Goal: Complete application form: Complete application form

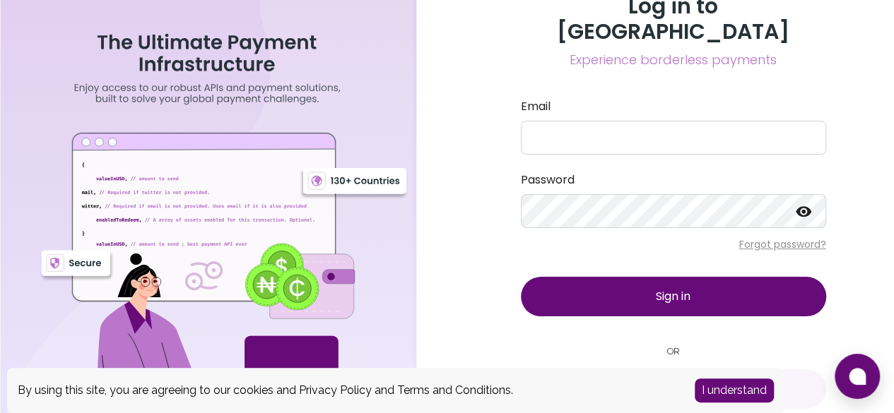
scroll to position [8, 0]
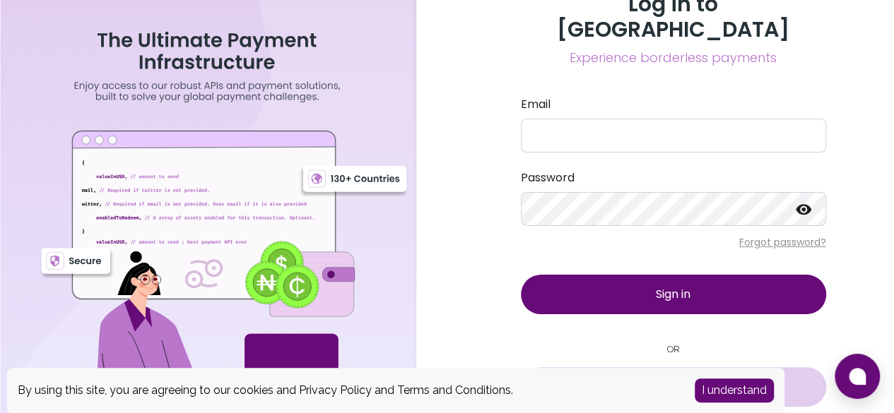
click at [632, 367] on button "Sign in with Google" at bounding box center [673, 387] width 305 height 40
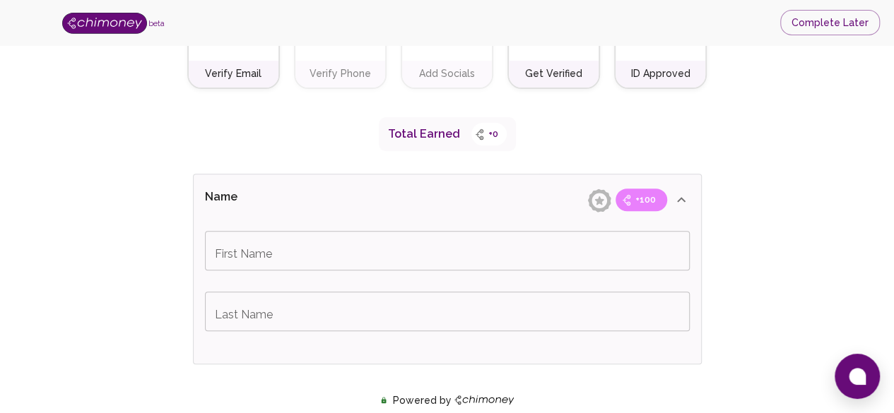
scroll to position [188, 0]
click at [806, 28] on button "Complete Later" at bounding box center [830, 23] width 100 height 26
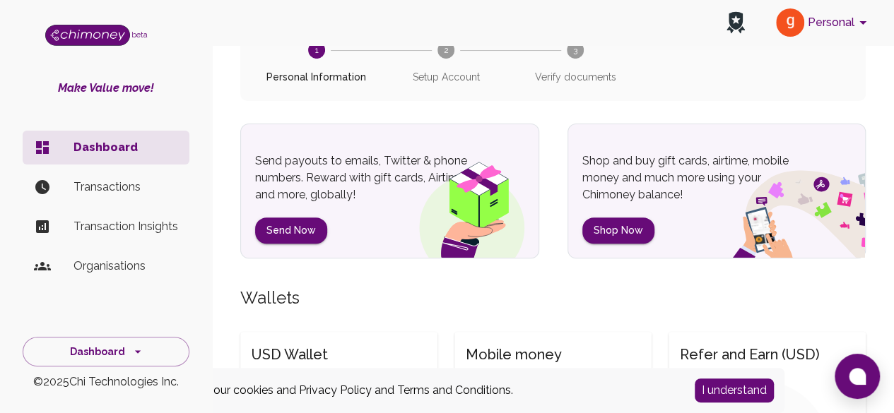
scroll to position [141, 0]
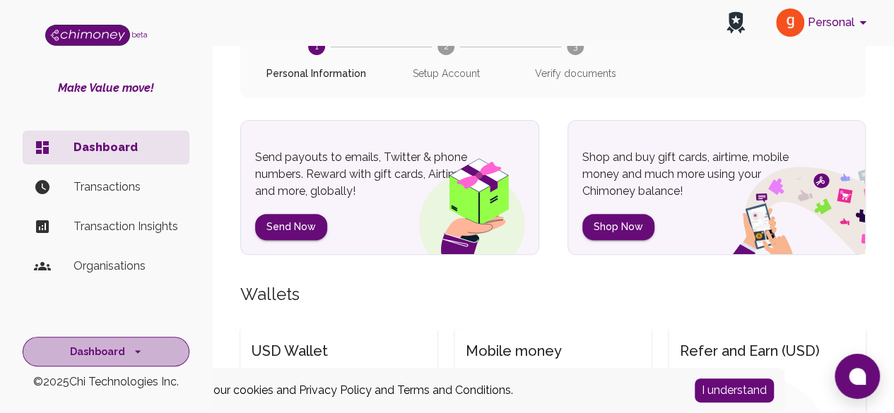
click at [112, 362] on button "Dashboard" at bounding box center [106, 352] width 167 height 30
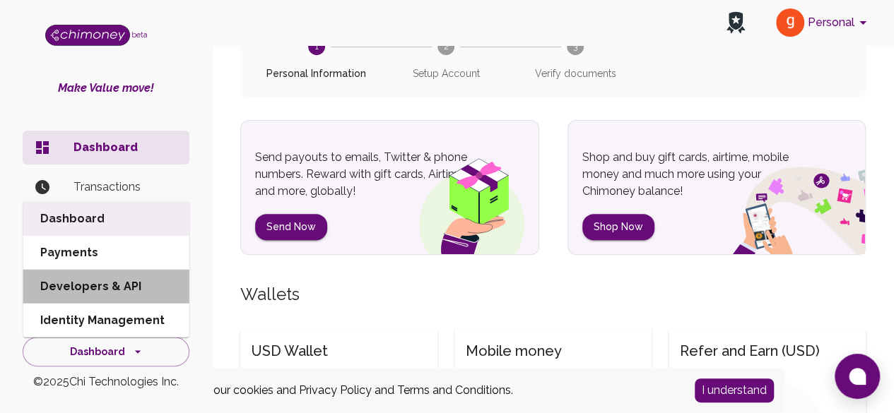
click at [117, 297] on li "Developers & API" at bounding box center [106, 287] width 166 height 34
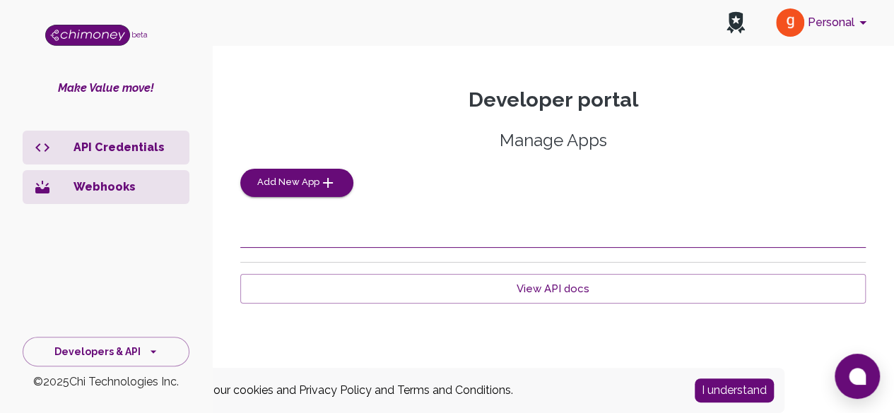
scroll to position [28, 0]
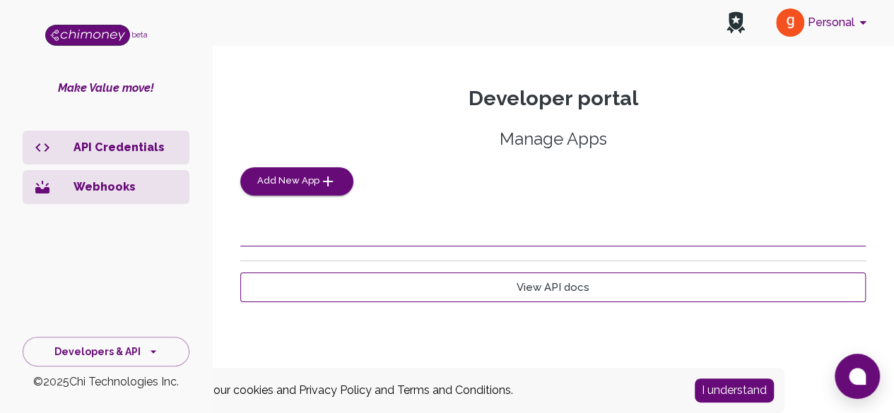
click at [468, 284] on link "View API docs" at bounding box center [552, 288] width 625 height 30
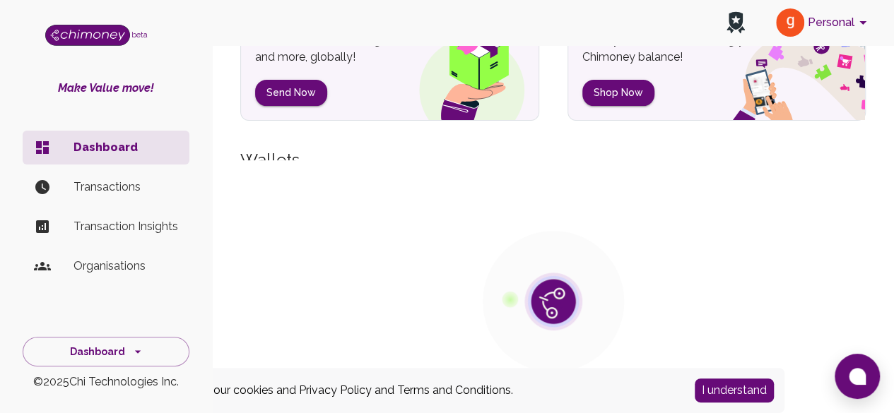
scroll to position [141, 0]
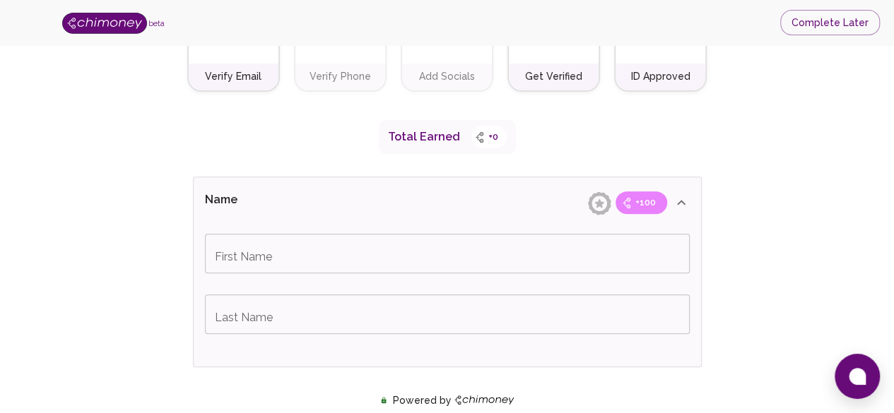
scroll to position [188, 0]
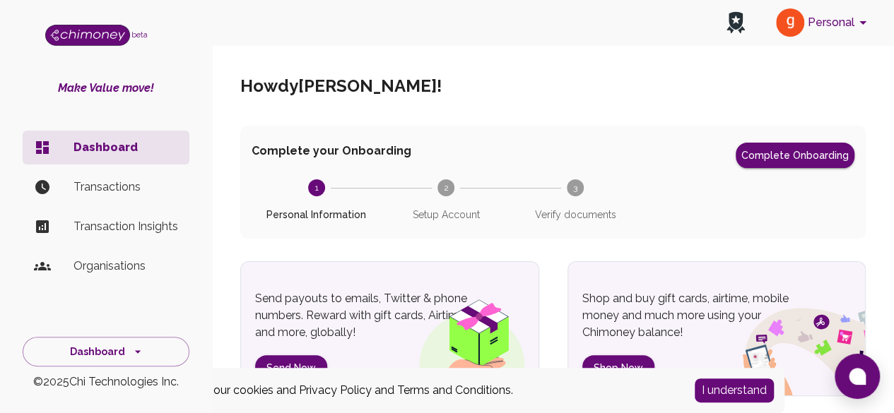
scroll to position [8, 0]
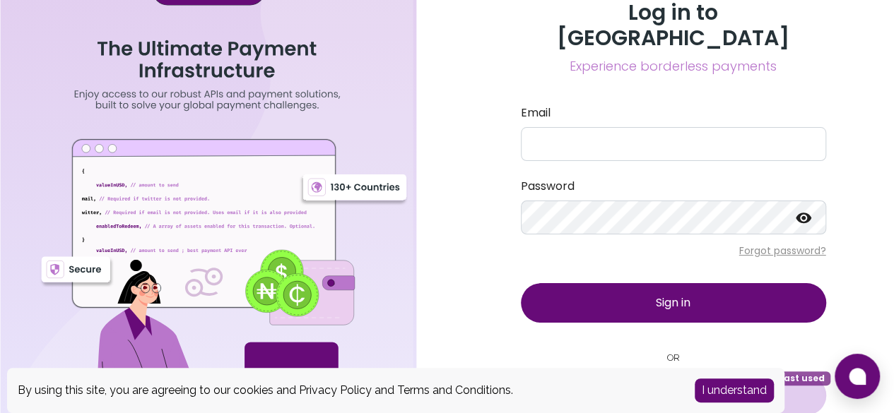
click at [640, 376] on button "Sign in with Google Last used" at bounding box center [673, 396] width 305 height 40
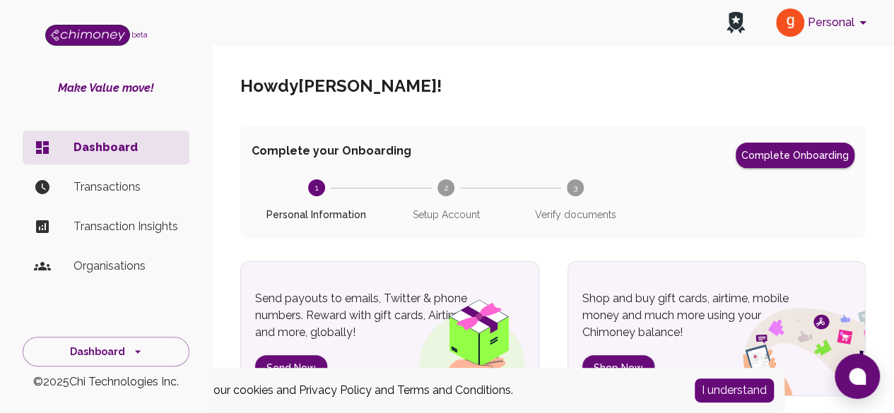
click at [121, 261] on p "Organisations" at bounding box center [125, 266] width 105 height 17
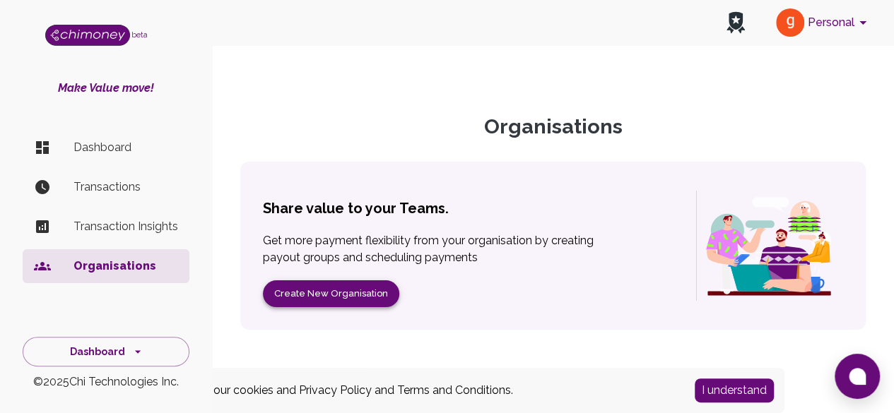
click at [346, 296] on button "Create New Organisation" at bounding box center [331, 295] width 136 height 28
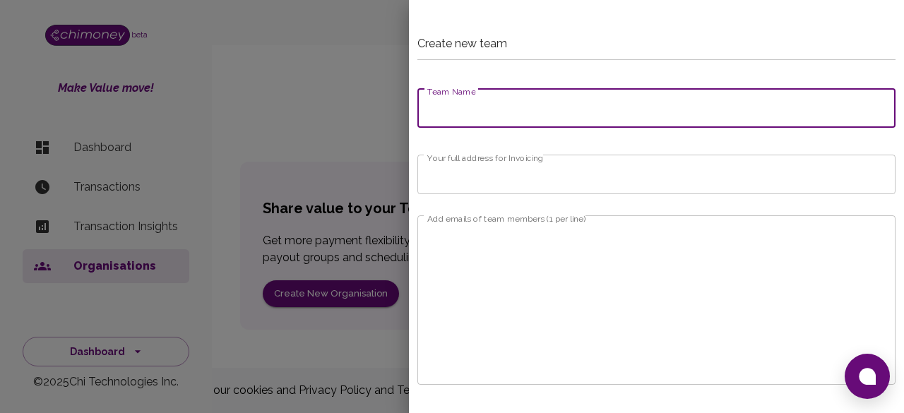
click at [488, 98] on input "Team Name" at bounding box center [657, 108] width 478 height 40
type input "Gagan"
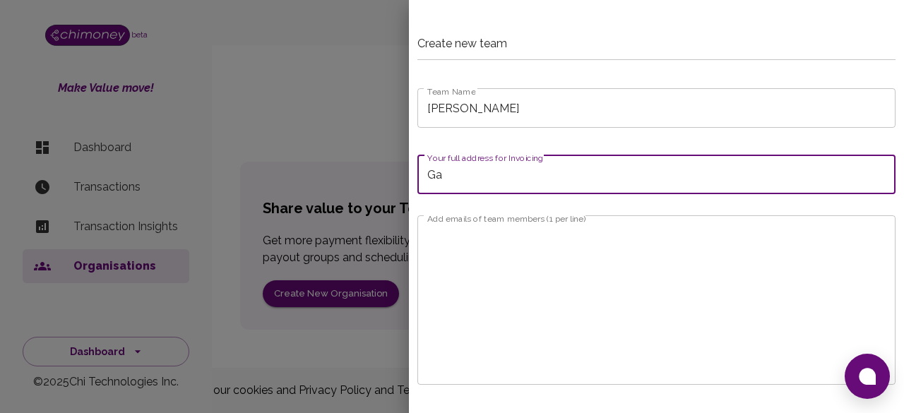
type input "G"
type input "Delhi"
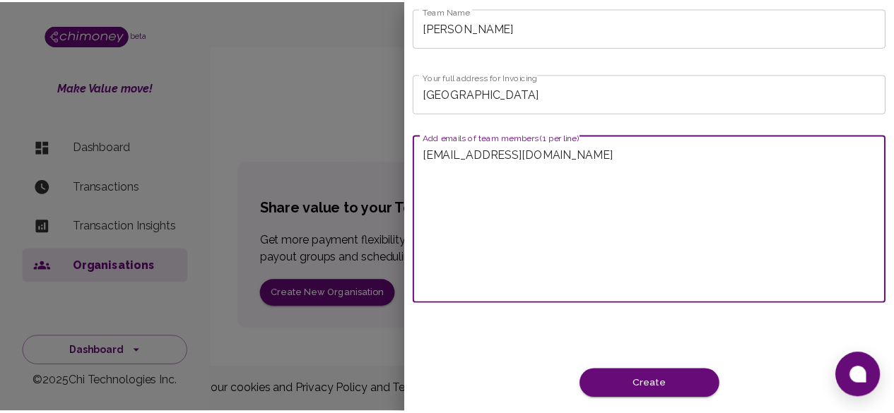
scroll to position [83, 0]
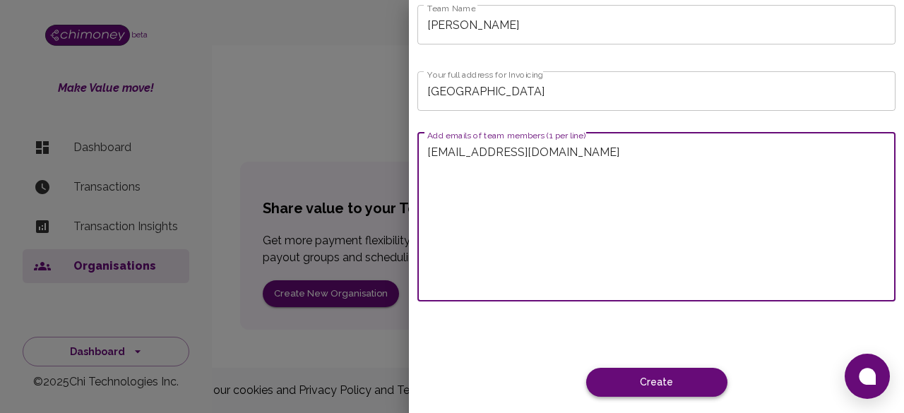
type textarea "gagantechwriter@gmail.com"
click at [644, 378] on button "Create" at bounding box center [657, 382] width 141 height 29
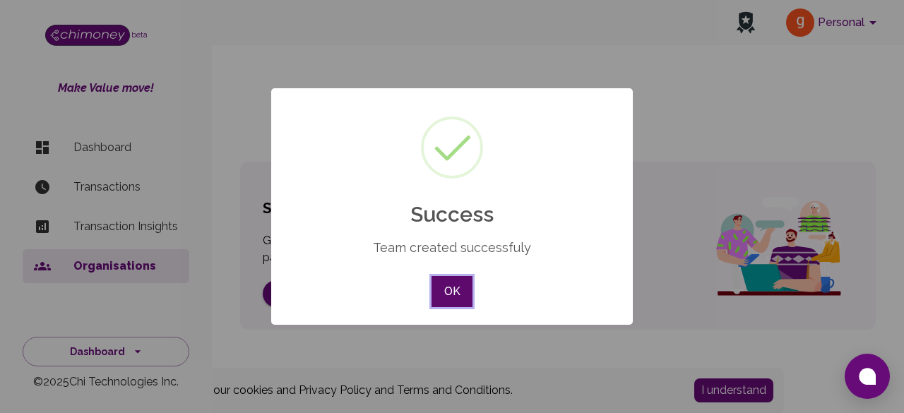
click at [462, 293] on button "OK" at bounding box center [452, 291] width 41 height 31
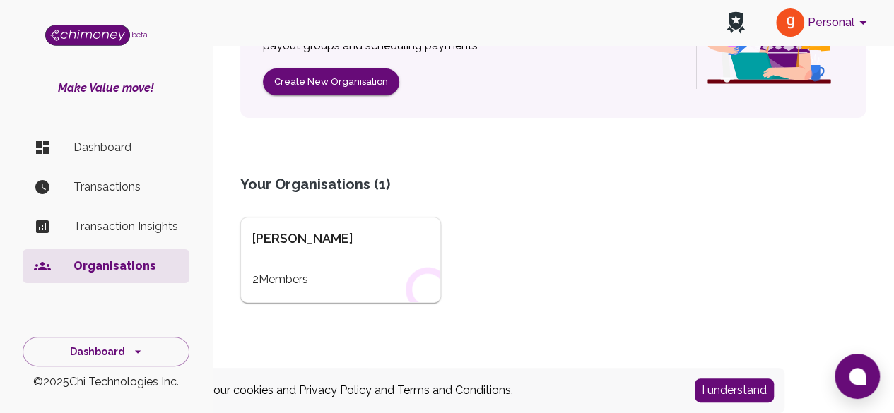
scroll to position [237, 0]
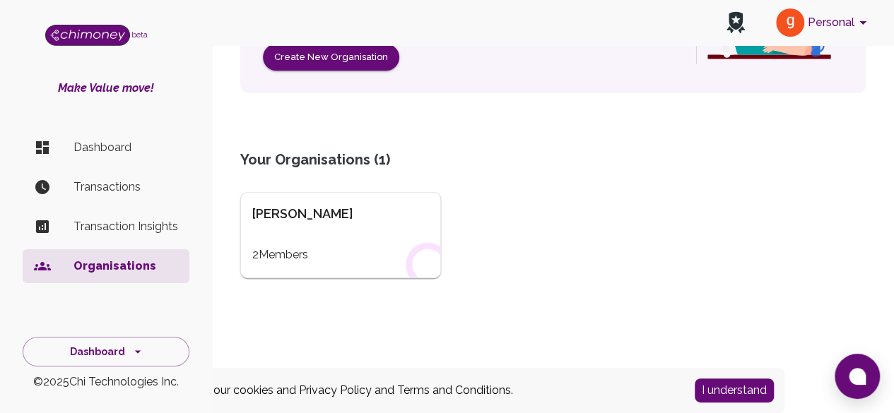
click at [745, 389] on button "I understand" at bounding box center [734, 391] width 79 height 24
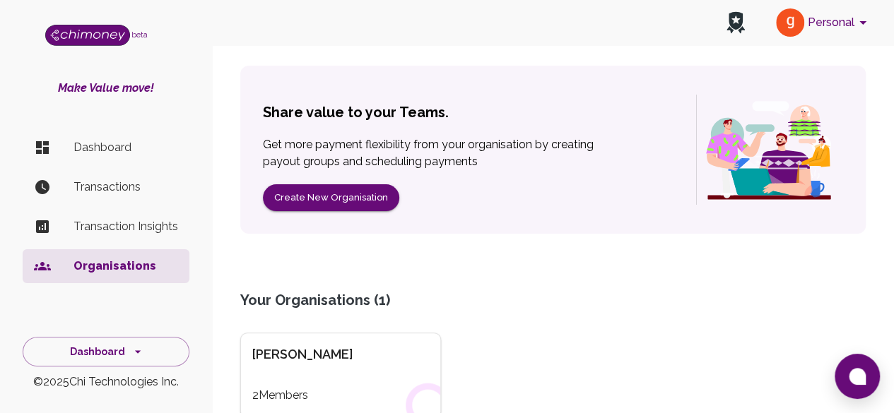
scroll to position [0, 0]
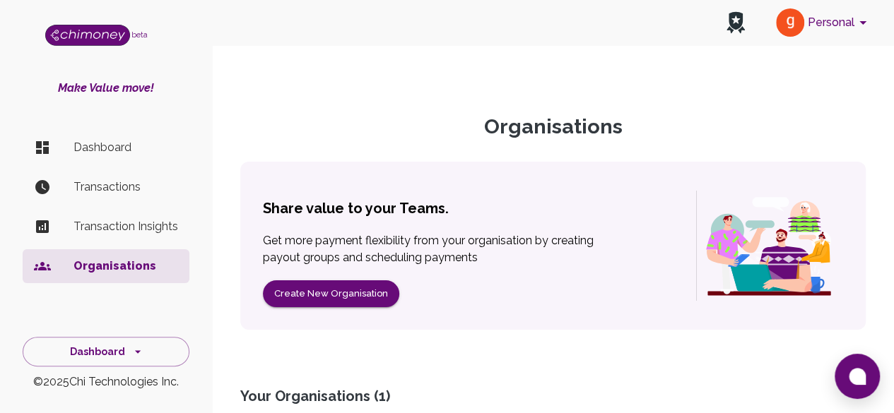
click at [110, 259] on p "Organisations" at bounding box center [125, 266] width 105 height 17
click at [108, 271] on p "Organisations" at bounding box center [125, 266] width 105 height 17
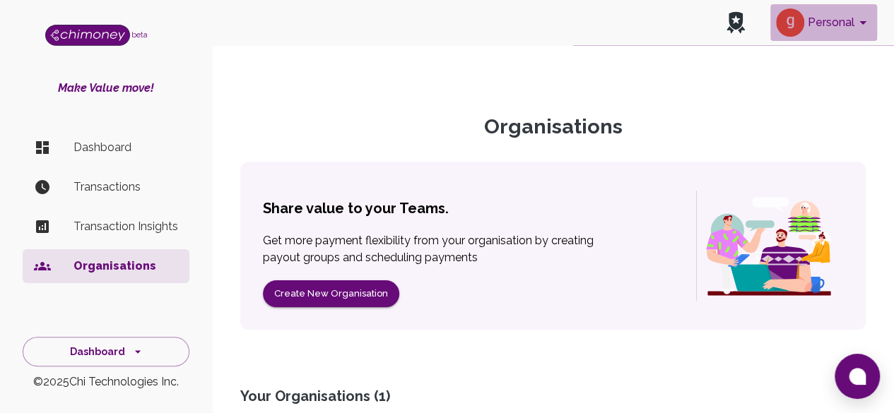
click at [839, 17] on button "Personal" at bounding box center [823, 22] width 107 height 37
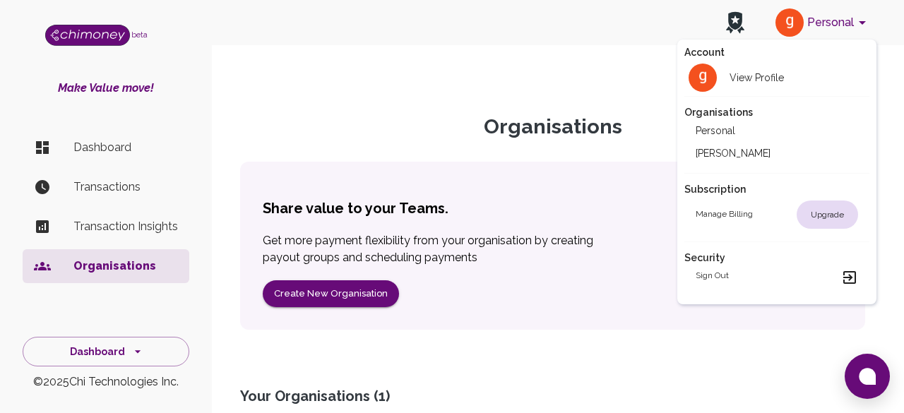
click at [78, 37] on div at bounding box center [452, 206] width 904 height 413
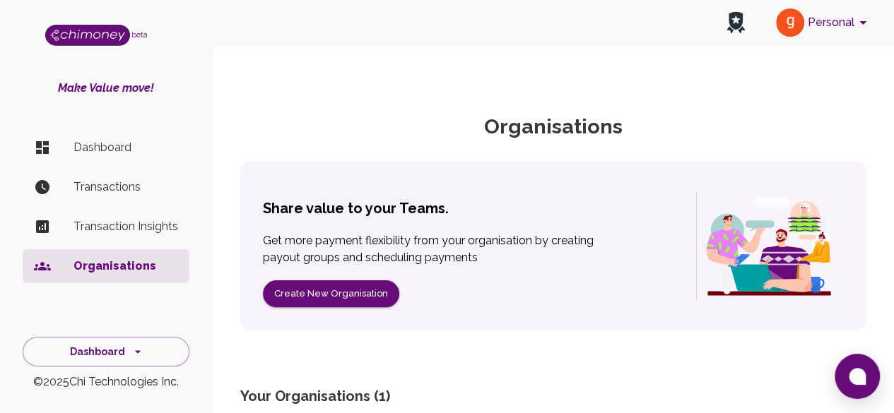
click at [232, 66] on section "Organisations Share value to your Teams. Get more payment flexibility from your…" at bounding box center [552, 343] width 659 height 593
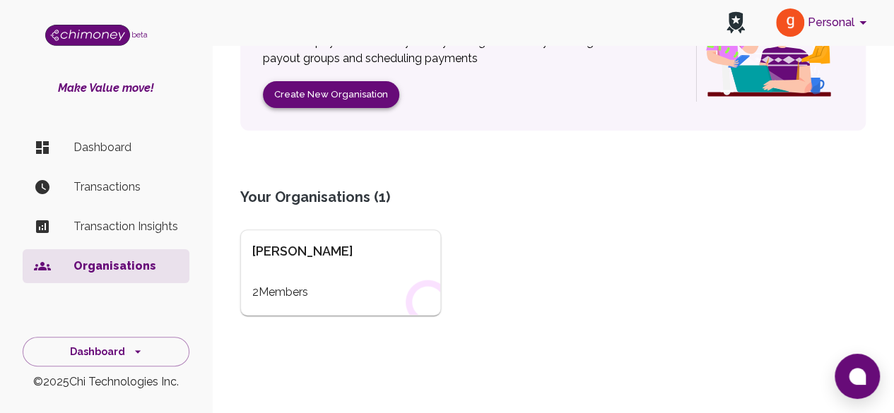
scroll to position [212, 0]
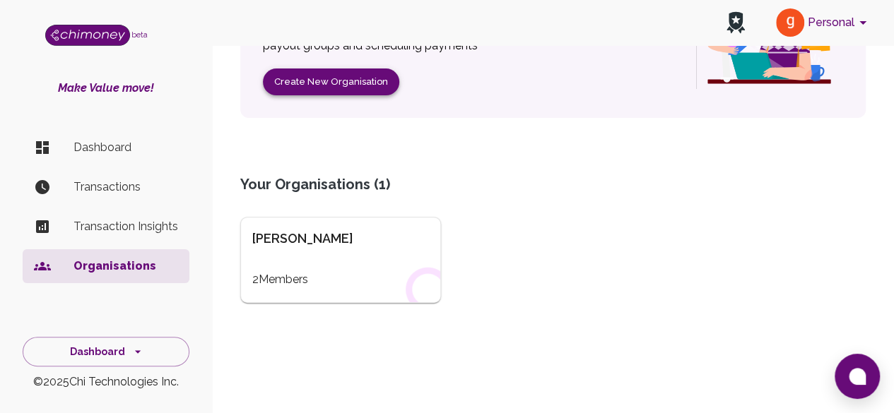
click at [265, 293] on div "Gagan 2 Members" at bounding box center [340, 260] width 201 height 86
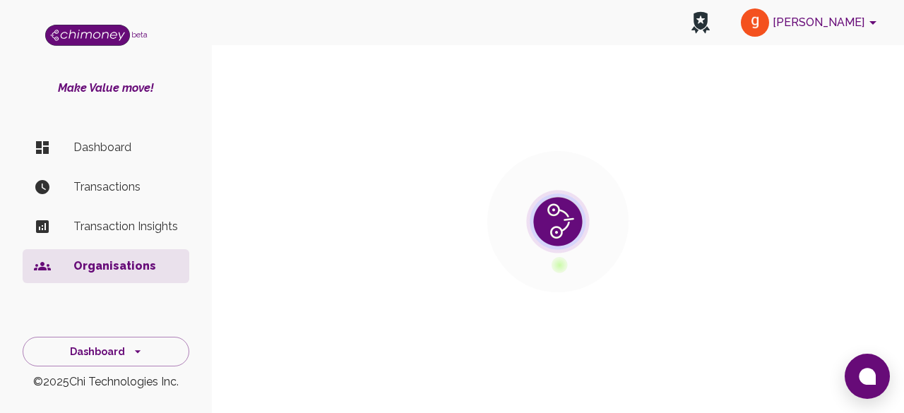
click at [266, 293] on section at bounding box center [558, 222] width 636 height 283
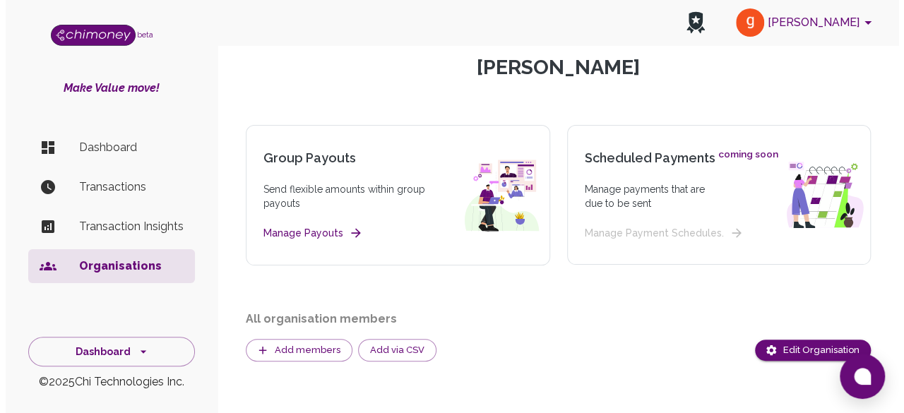
scroll to position [141, 0]
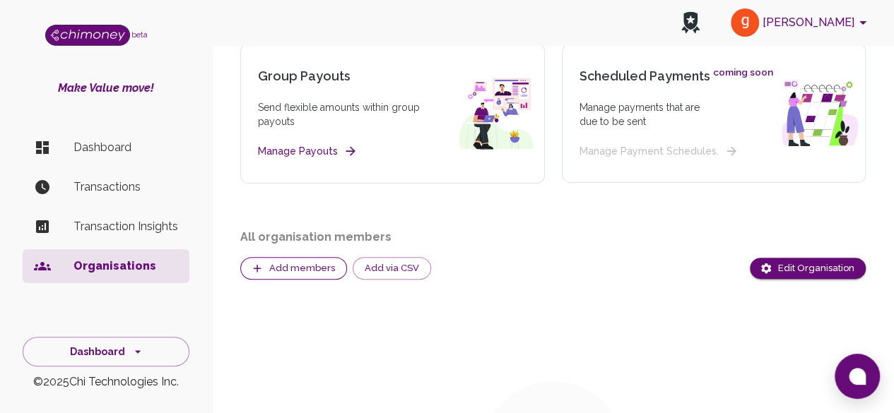
click at [271, 271] on button "Add members" at bounding box center [293, 268] width 107 height 23
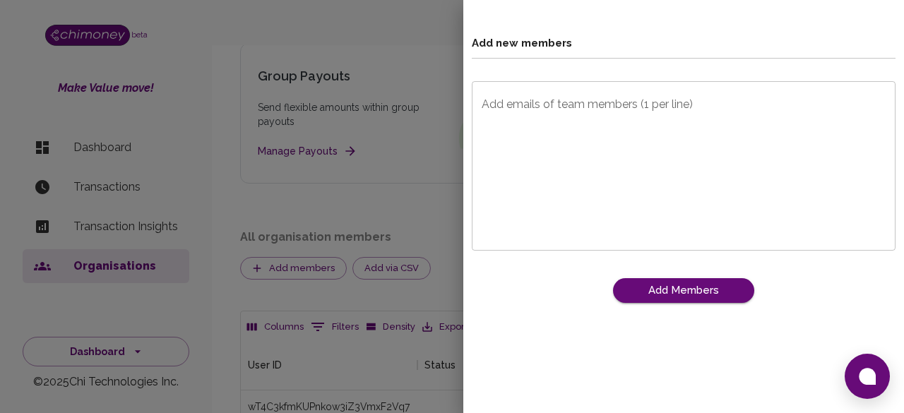
scroll to position [146, 613]
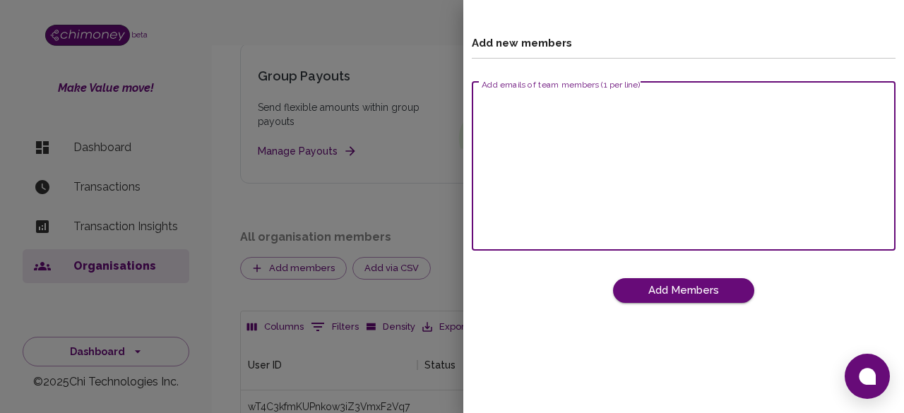
click at [558, 121] on textarea "Add emails of team members (1 per line)" at bounding box center [684, 166] width 404 height 146
type textarea "g"
type textarea "gagandeepkaurece@gmail.com"
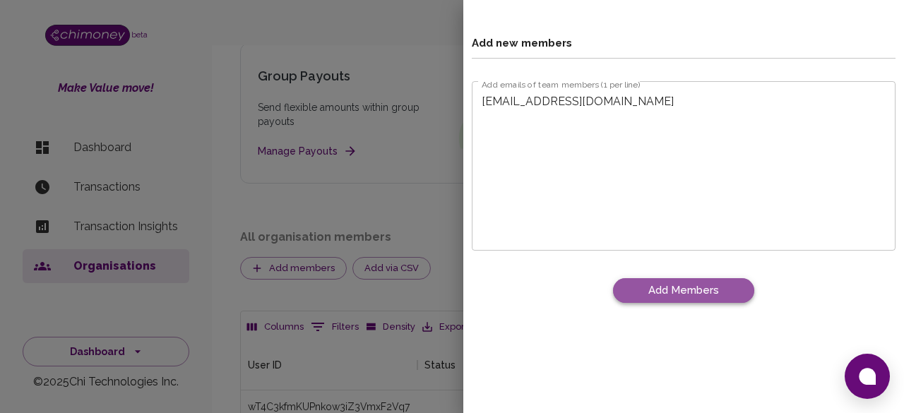
click at [692, 283] on button "Add Members" at bounding box center [683, 290] width 141 height 24
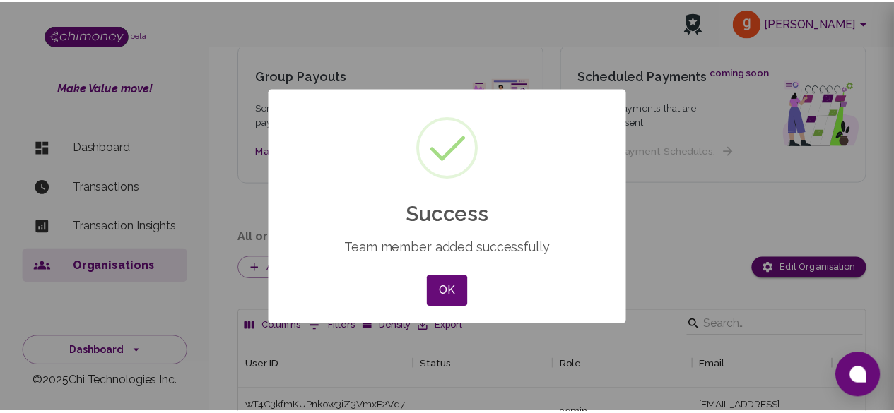
scroll to position [146, 624]
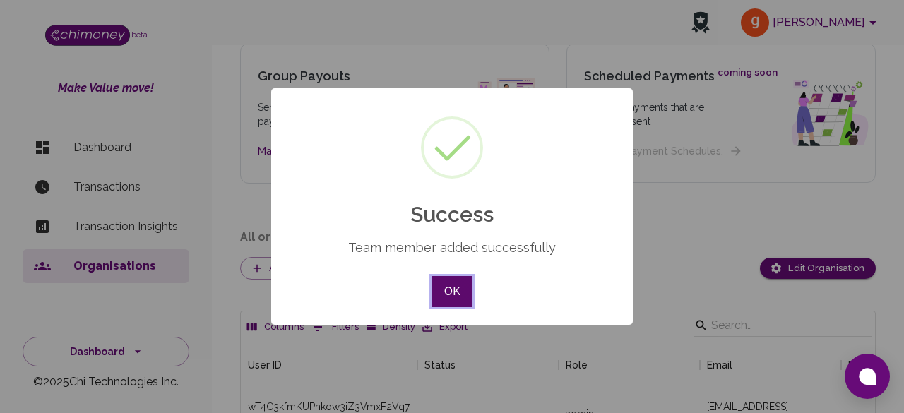
click at [438, 290] on button "OK" at bounding box center [452, 291] width 41 height 31
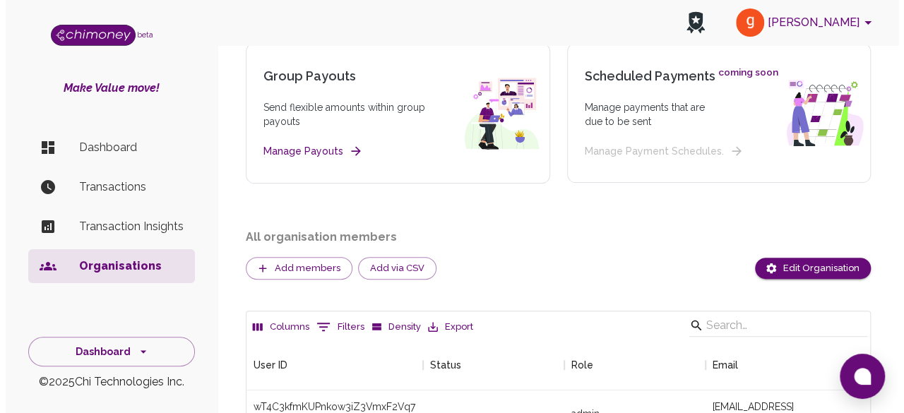
scroll to position [11, 11]
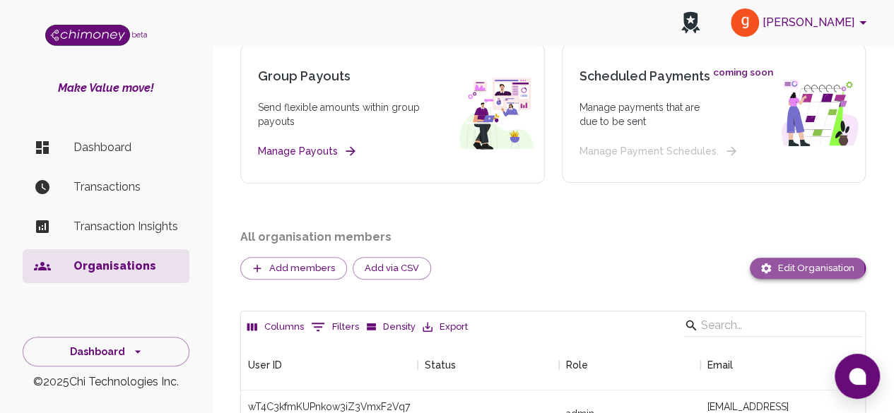
click at [790, 269] on button "Edit Organisation" at bounding box center [808, 269] width 116 height 22
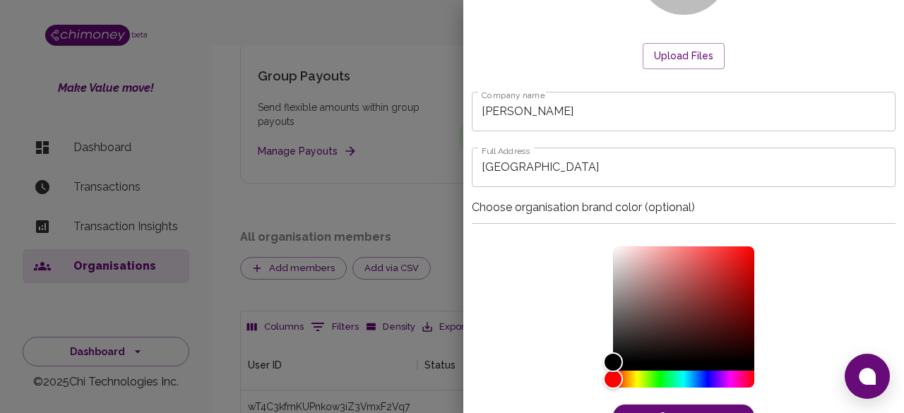
scroll to position [171, 0]
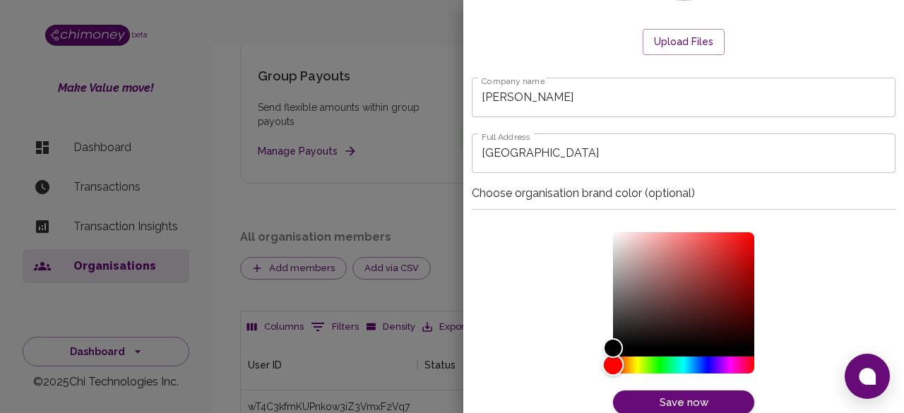
click at [696, 367] on div "Hue" at bounding box center [683, 365] width 141 height 17
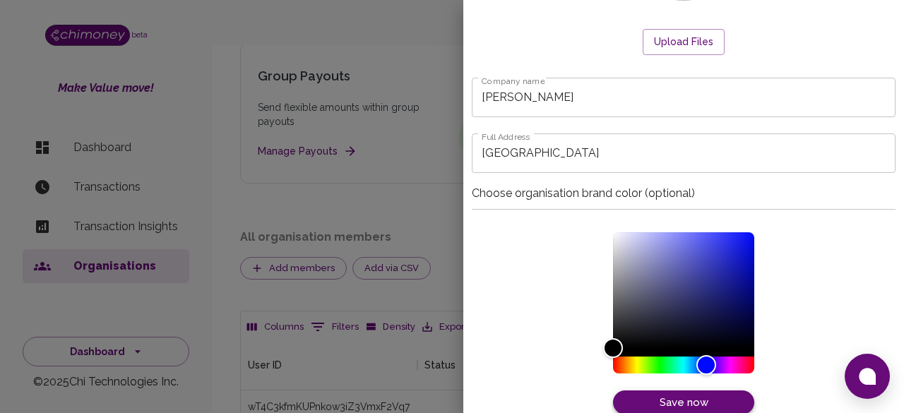
click at [697, 405] on button "Save now" at bounding box center [683, 403] width 141 height 24
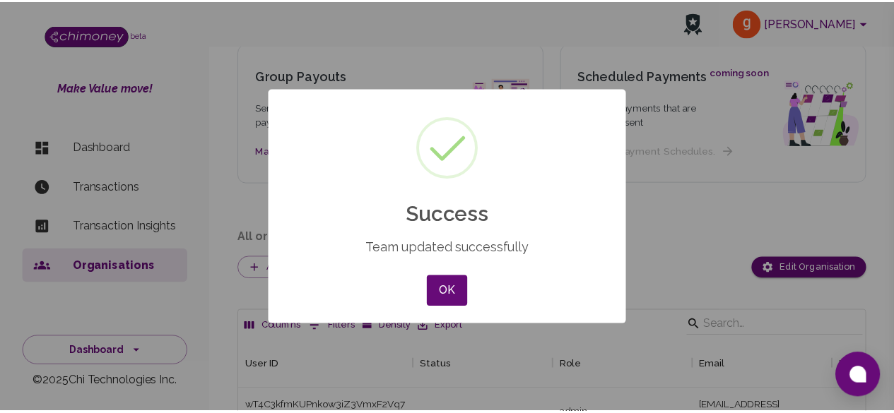
scroll to position [146, 624]
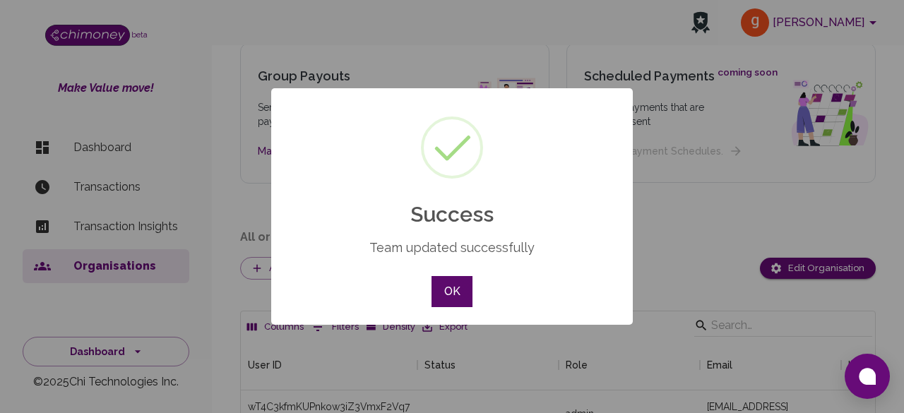
click at [444, 289] on button "OK" at bounding box center [452, 291] width 41 height 31
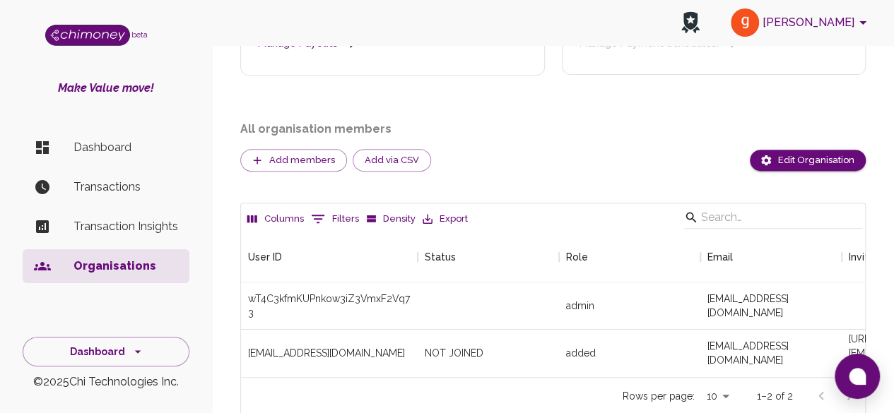
scroll to position [306, 0]
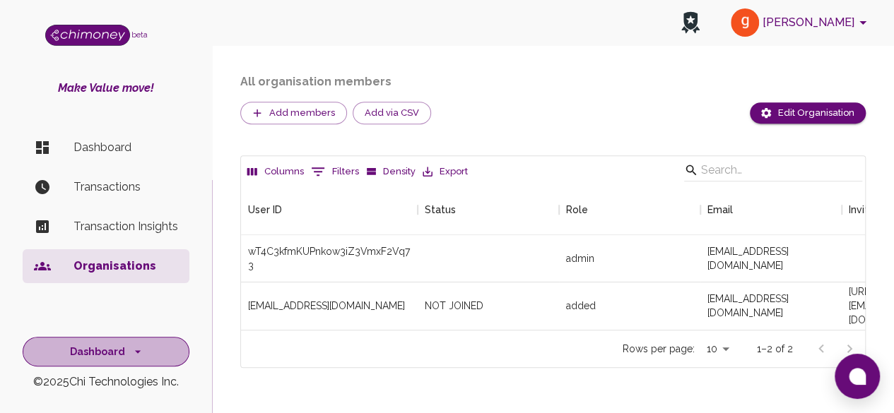
click at [140, 340] on button "Dashboard" at bounding box center [106, 352] width 167 height 30
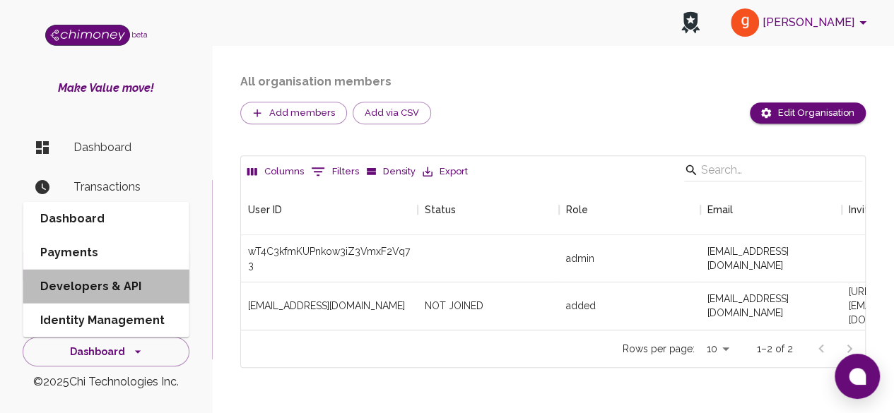
click at [125, 285] on li "Developers & API" at bounding box center [106, 287] width 166 height 34
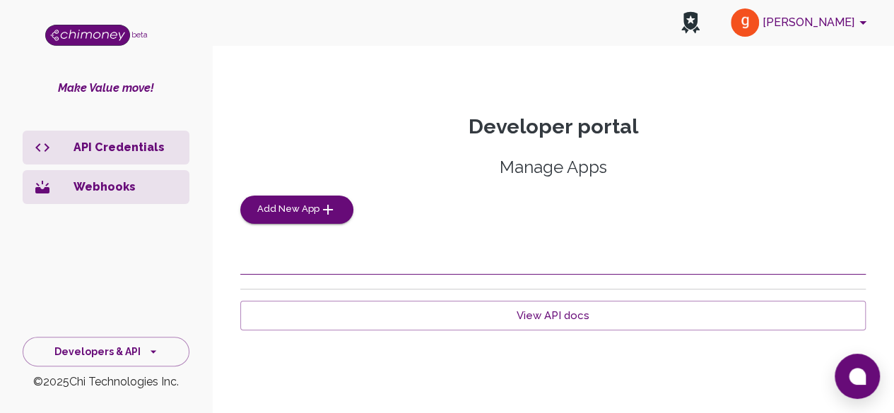
click at [96, 147] on p "API Credentials" at bounding box center [125, 147] width 105 height 17
click at [48, 146] on icon "side nav" at bounding box center [42, 147] width 17 height 17
click at [48, 146] on icon "side nav" at bounding box center [42, 147] width 14 height 8
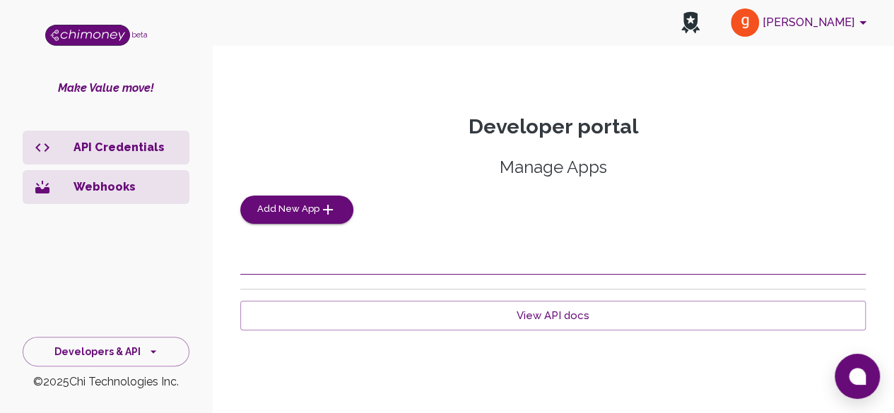
click at [48, 146] on icon "side nav" at bounding box center [42, 147] width 14 height 8
click at [137, 343] on button "Developers & API" at bounding box center [106, 352] width 167 height 30
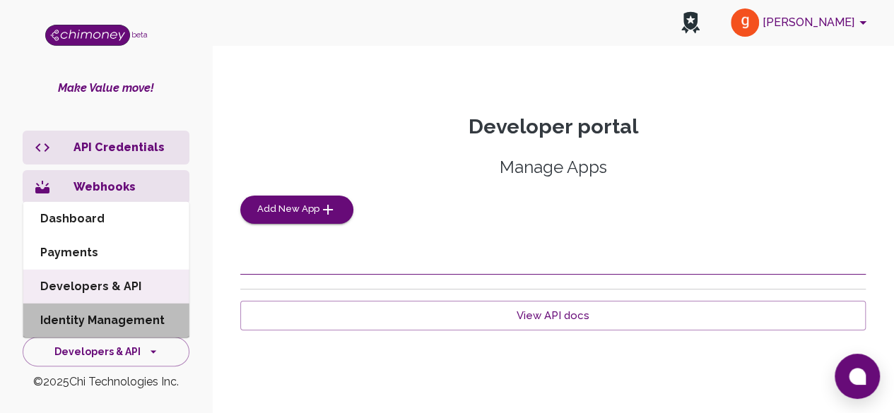
click at [129, 327] on li "Identity Management" at bounding box center [106, 321] width 166 height 34
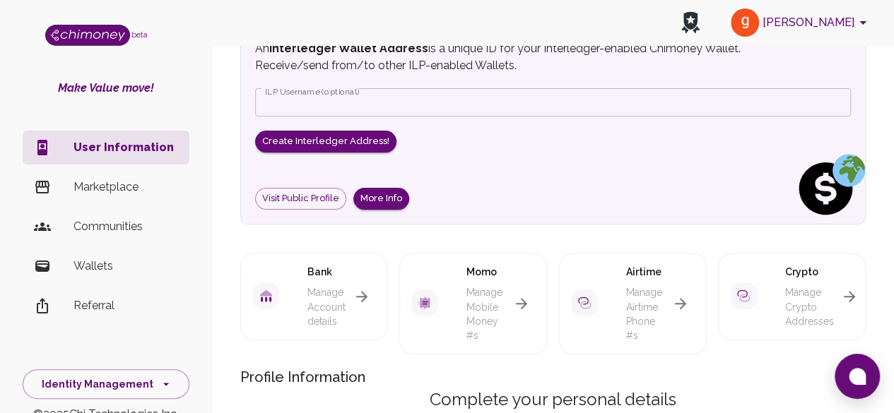
scroll to position [141, 0]
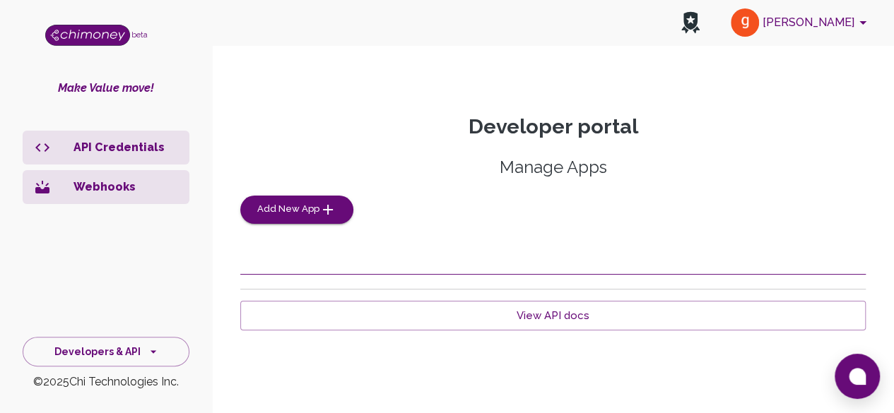
click at [95, 157] on li "API Credentials" at bounding box center [106, 148] width 167 height 34
click at [41, 141] on icon "side nav" at bounding box center [42, 147] width 17 height 17
click at [834, 16] on button "Gagan" at bounding box center [801, 22] width 152 height 37
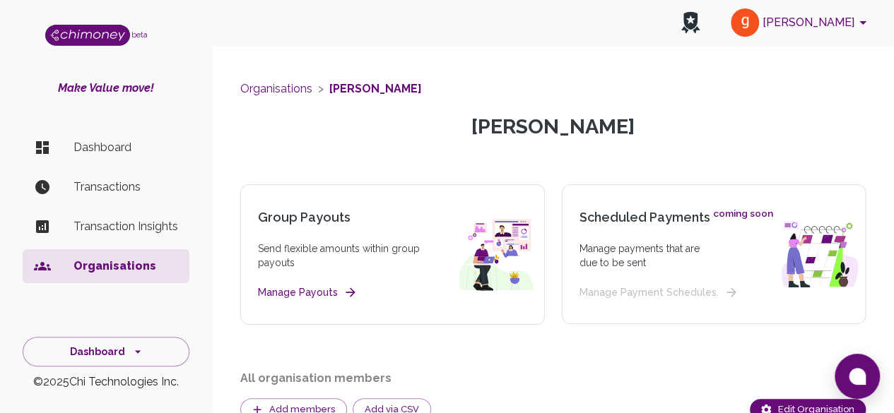
click at [94, 271] on p "Organisations" at bounding box center [125, 266] width 105 height 17
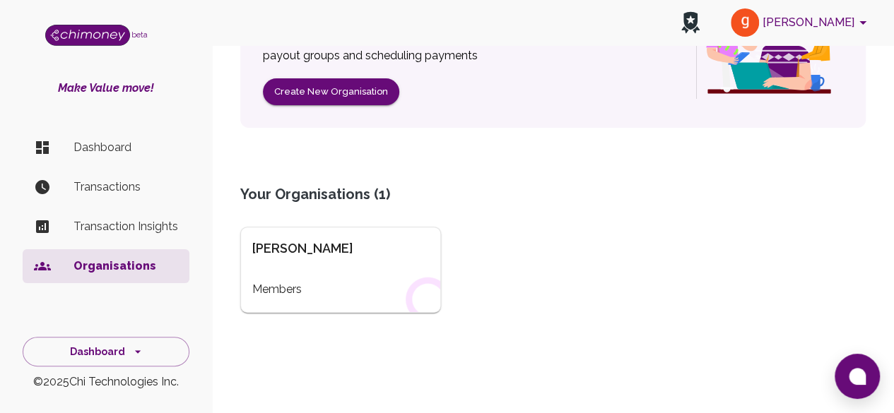
scroll to position [237, 0]
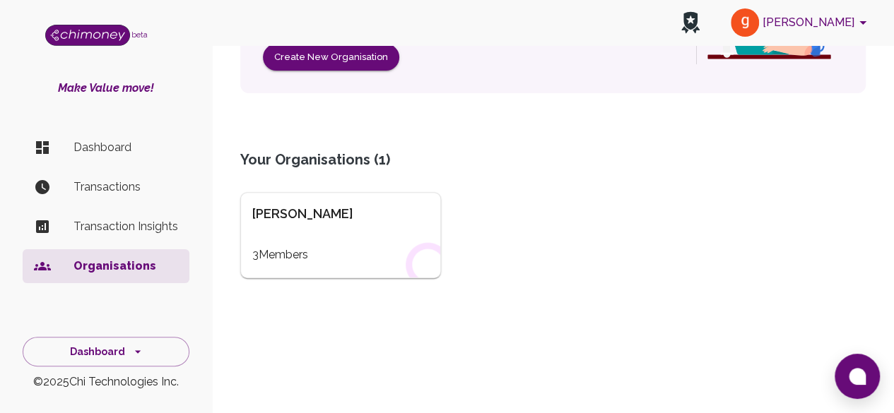
click at [98, 223] on p "Transaction Insights" at bounding box center [125, 226] width 105 height 17
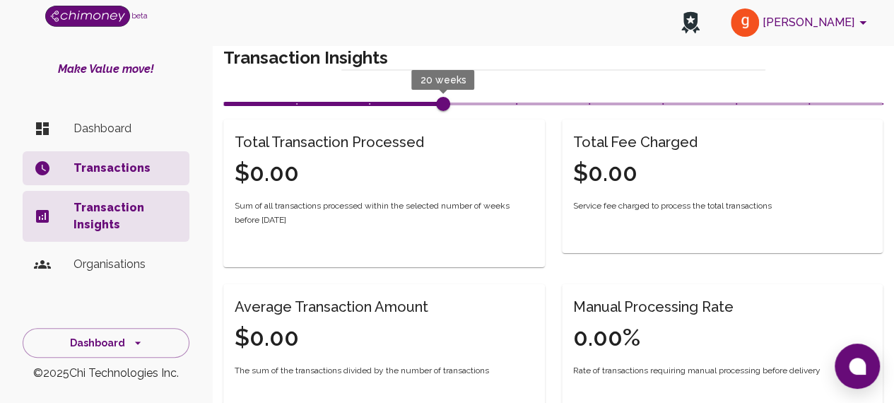
scroll to position [20, 0]
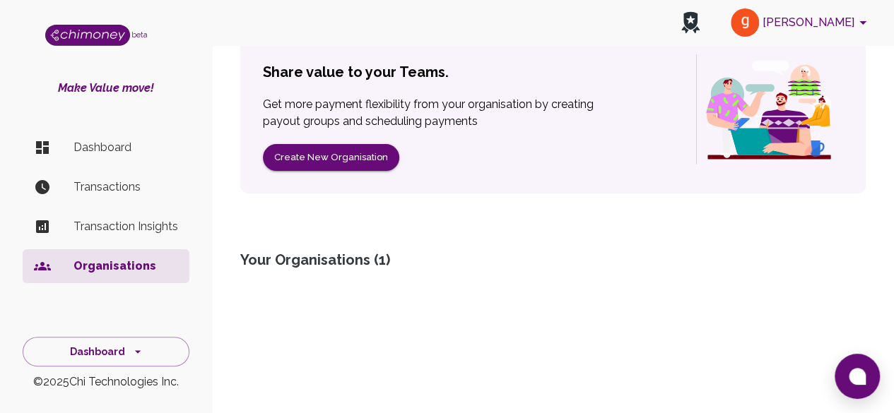
scroll to position [140, 0]
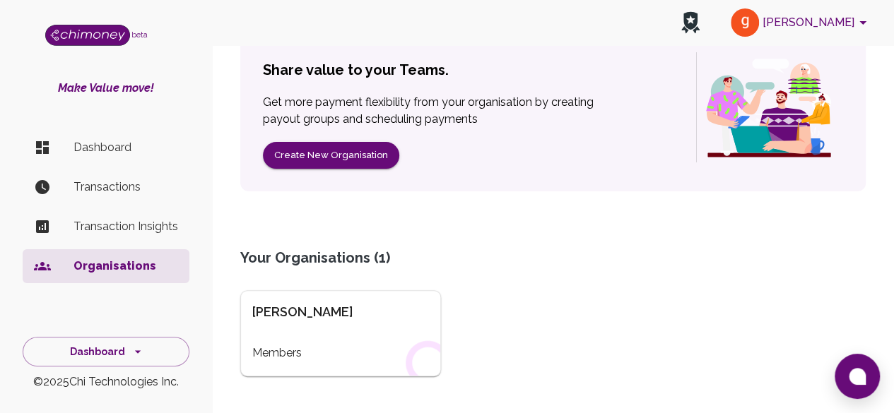
scroll to position [140, 0]
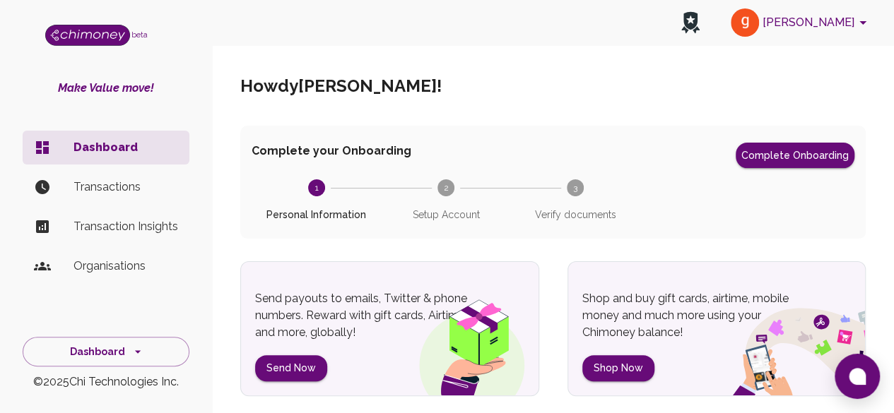
scroll to position [71, 0]
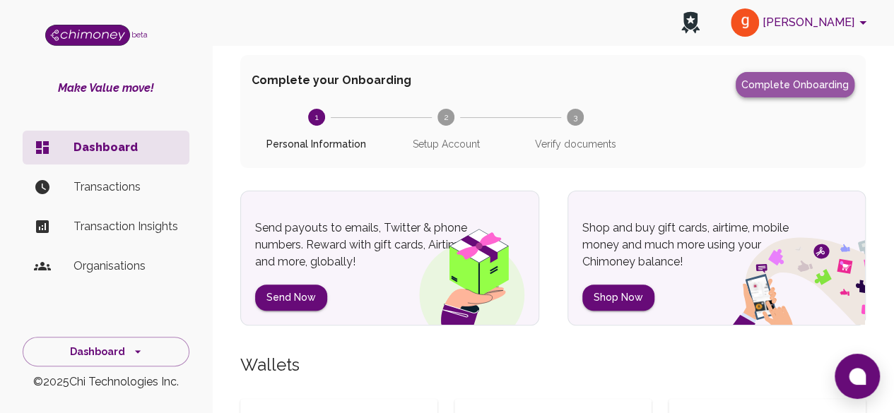
click at [815, 74] on button "Complete Onboarding" at bounding box center [795, 84] width 119 height 25
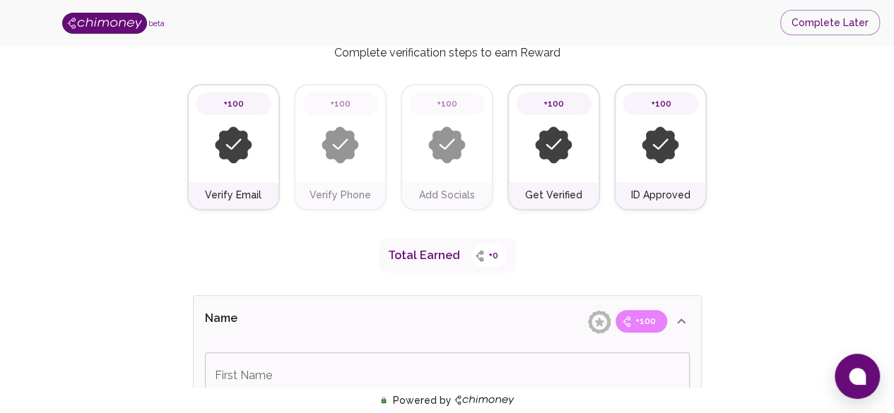
scroll to position [208, 0]
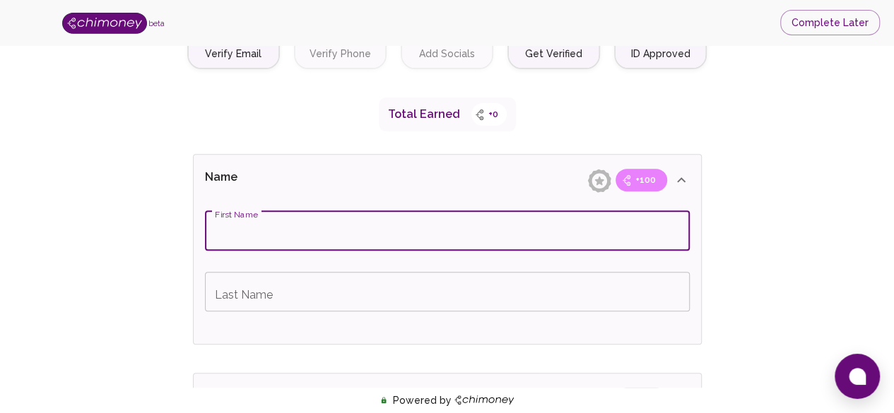
click at [310, 223] on input "First Name" at bounding box center [447, 231] width 485 height 40
type input "Gagandeep"
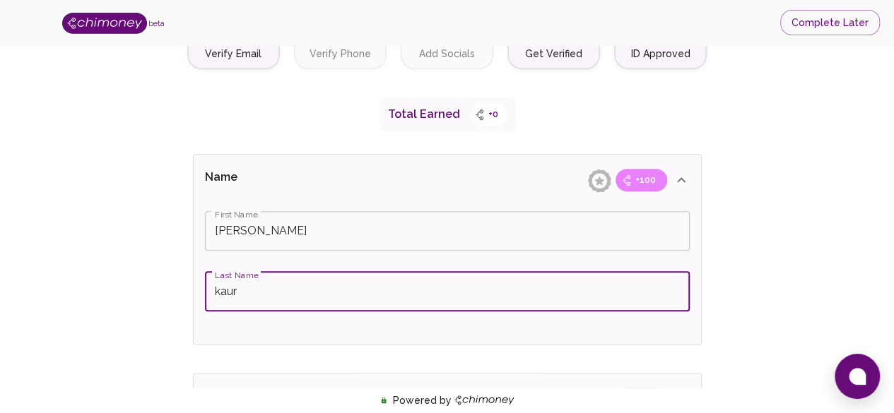
type input "kaur"
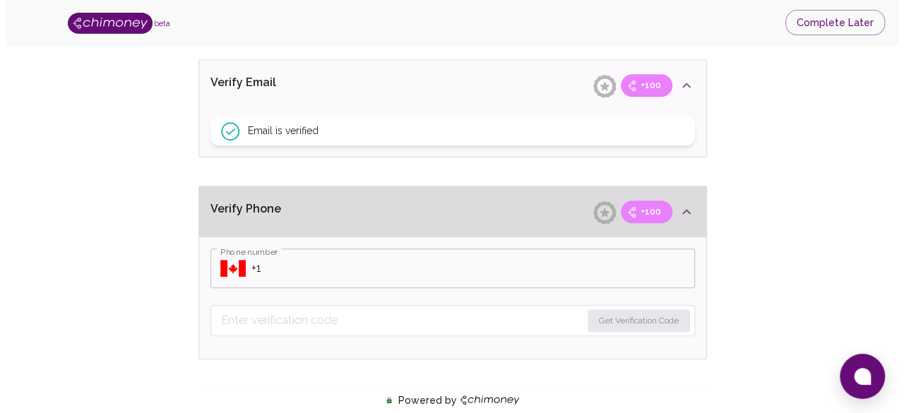
scroll to position [526, 0]
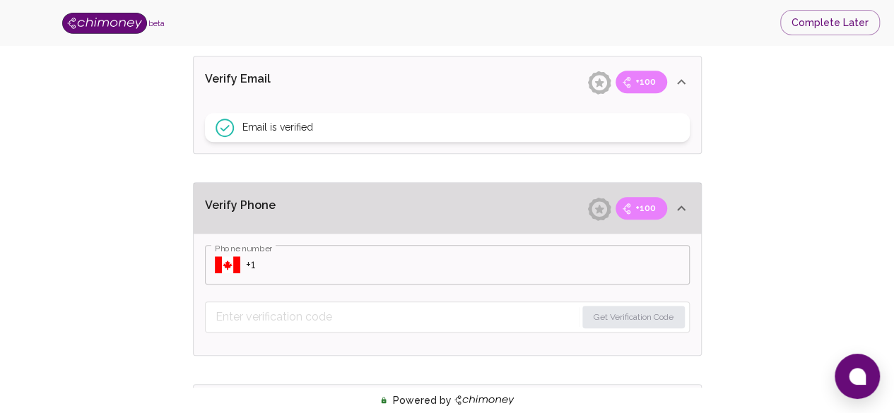
click at [297, 194] on div "Verify Phone +100" at bounding box center [447, 208] width 507 height 51
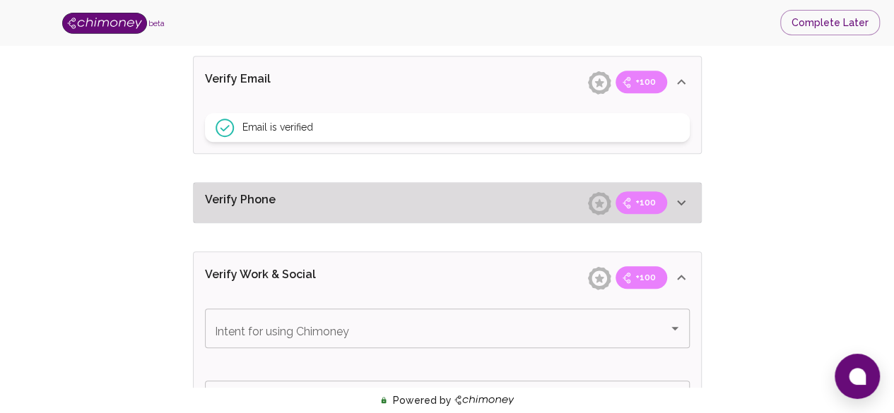
click at [252, 211] on p "Verify Phone" at bounding box center [282, 202] width 154 height 23
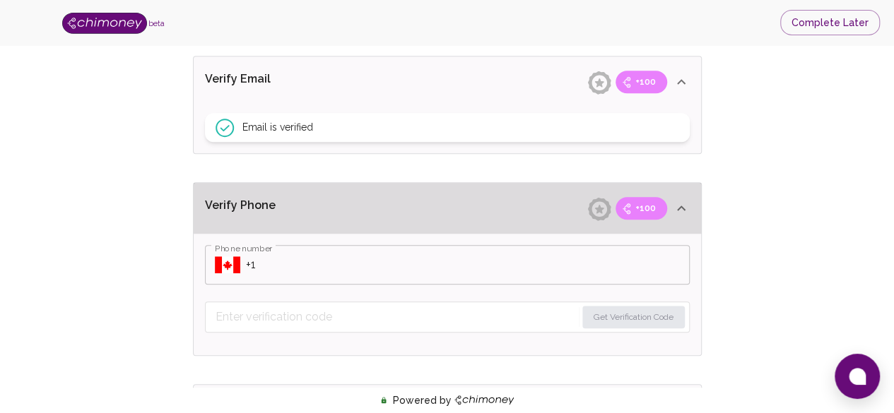
click at [216, 273] on div "​ Phone number" at bounding box center [447, 265] width 485 height 40
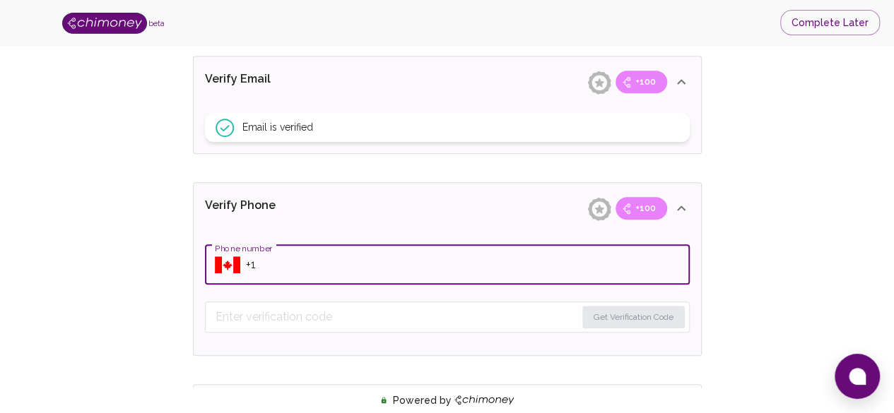
click at [234, 268] on icon "Select country" at bounding box center [227, 265] width 25 height 17
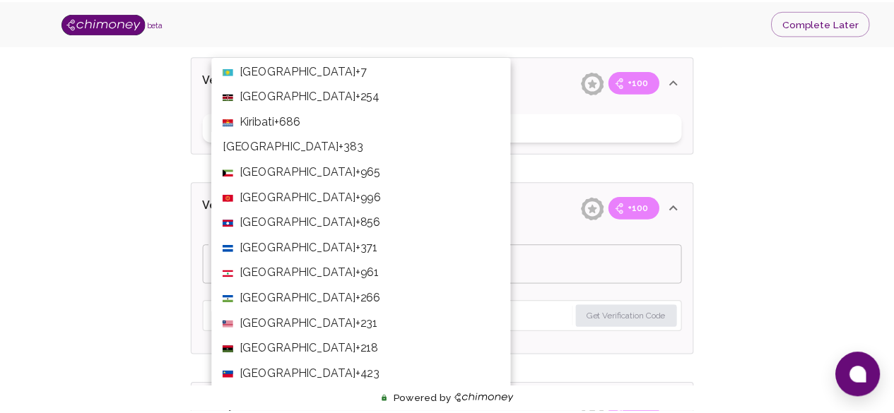
scroll to position [2791, 0]
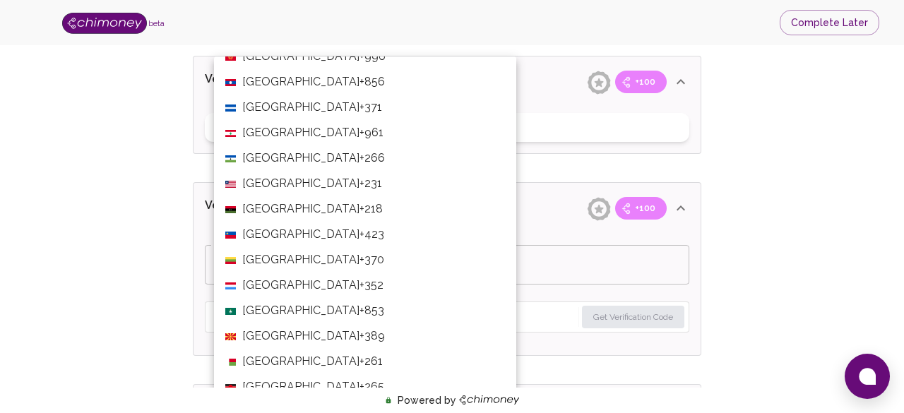
click at [547, 200] on div at bounding box center [452, 206] width 904 height 413
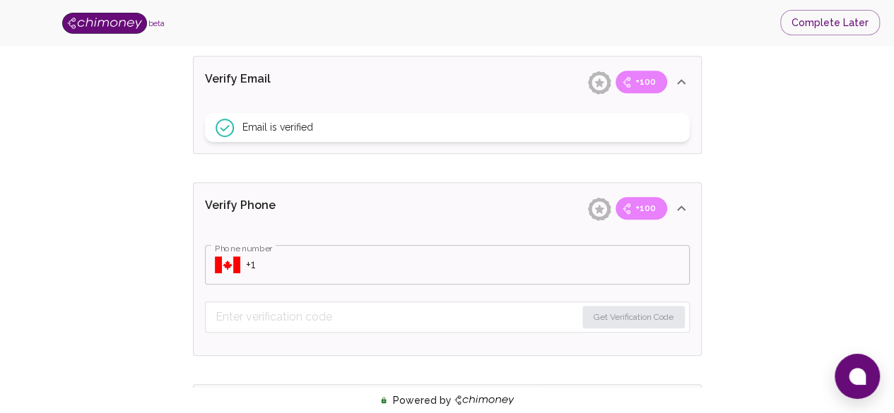
click at [278, 256] on input "Phone number" at bounding box center [468, 265] width 444 height 40
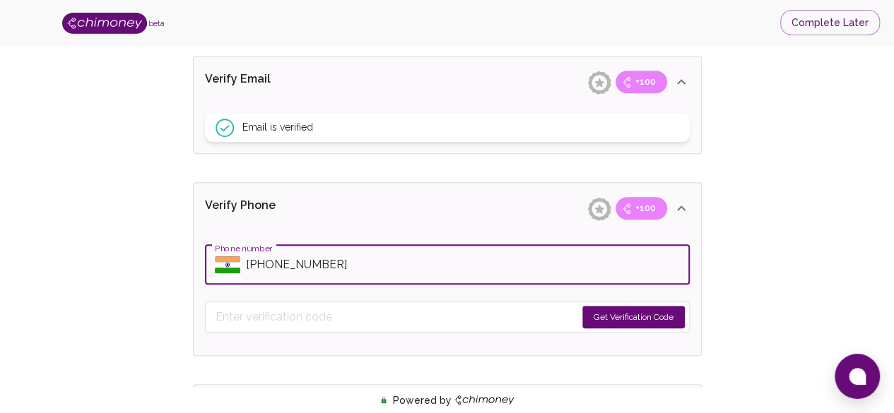
type input "+91 98997-19217"
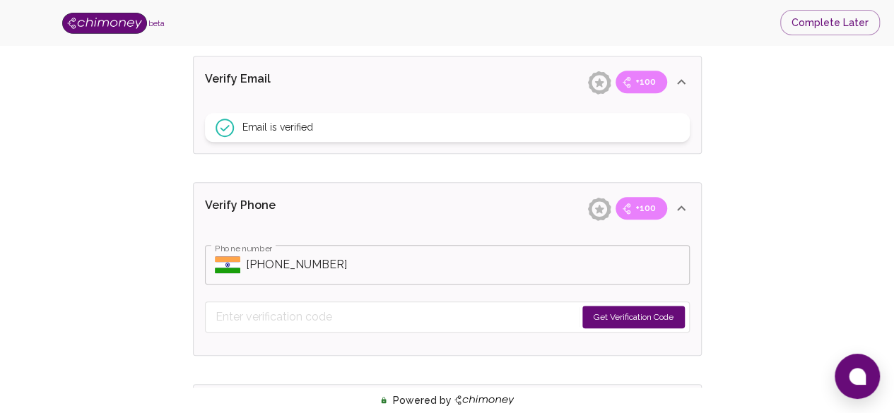
click at [631, 316] on button "Get Verification Code" at bounding box center [633, 317] width 102 height 23
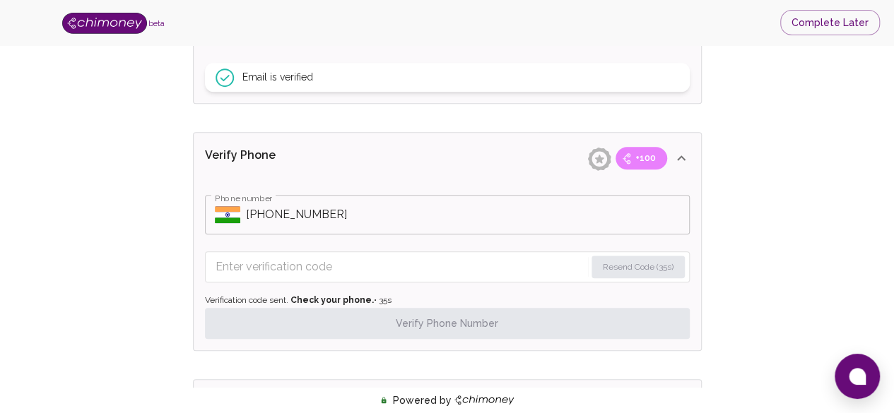
scroll to position [596, 0]
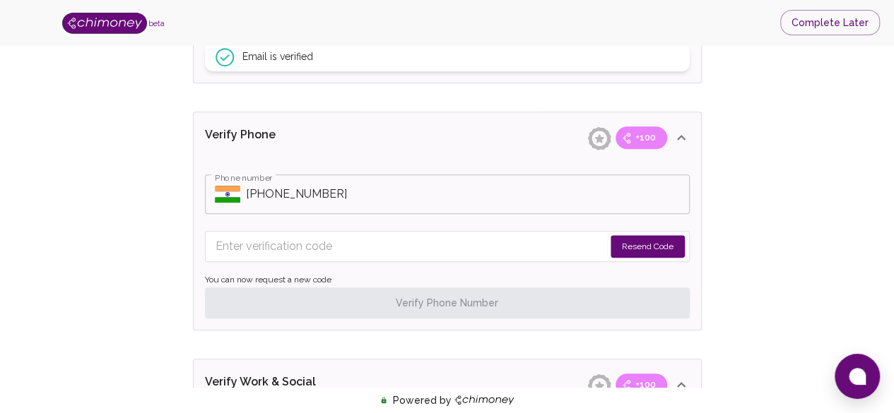
click at [626, 247] on button "Resend Code" at bounding box center [648, 246] width 74 height 23
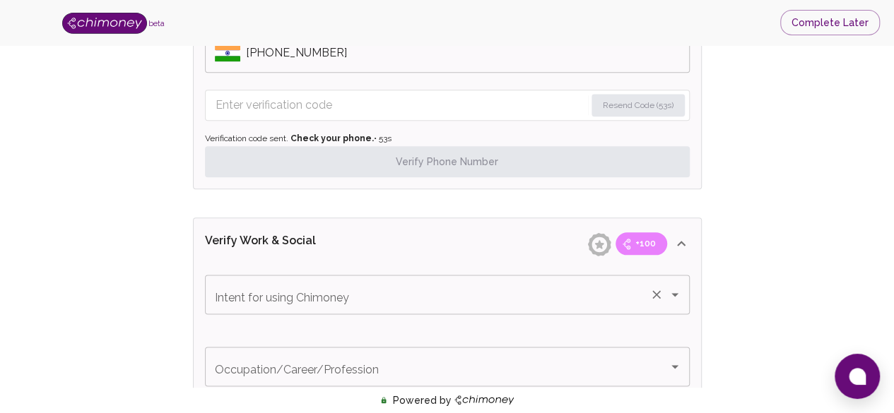
scroll to position [808, 0]
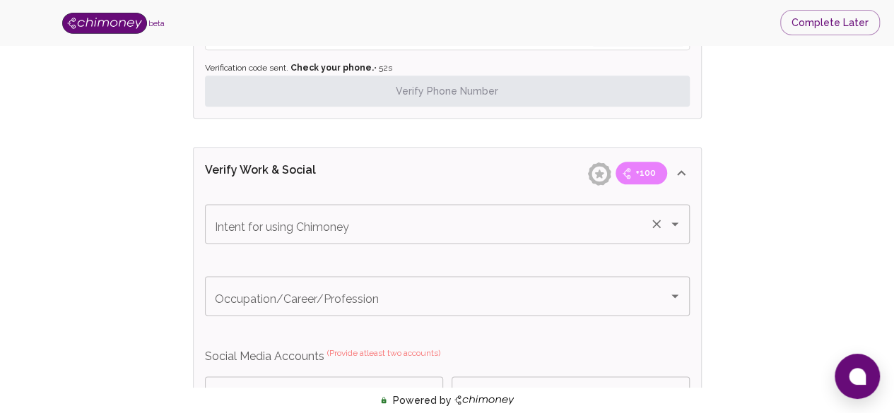
click at [460, 215] on input "Intent for using Chimoney" at bounding box center [427, 224] width 432 height 27
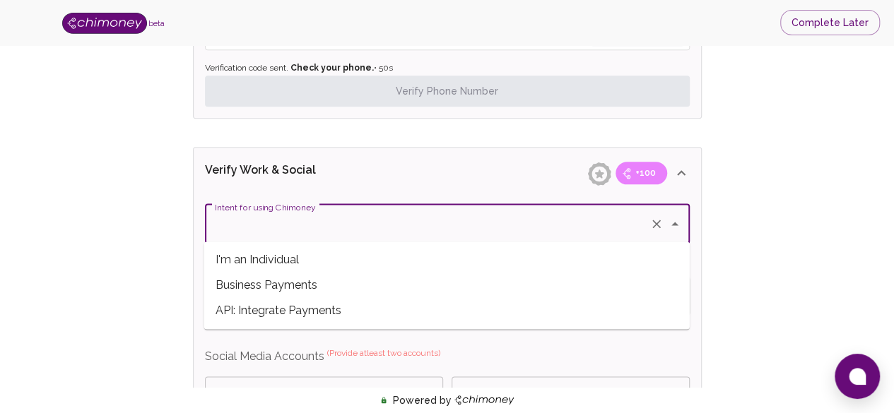
click at [281, 263] on span "I'm an Individual" at bounding box center [446, 259] width 485 height 25
type input "I'm an Individual"
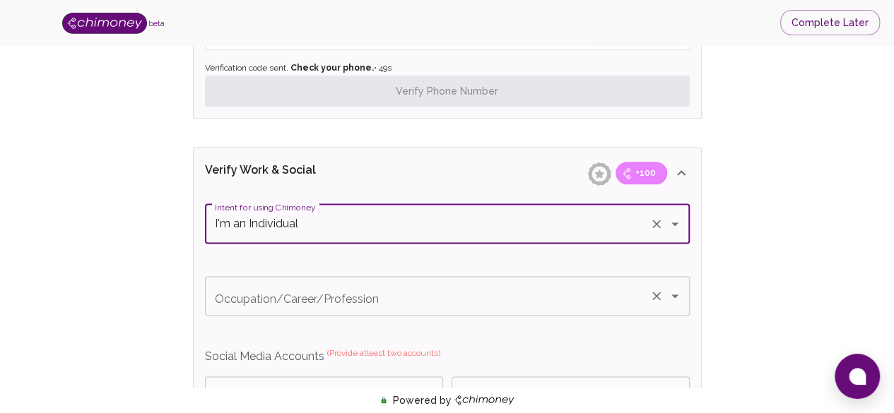
click at [298, 300] on input "Occupation/Career/Profession" at bounding box center [427, 296] width 432 height 27
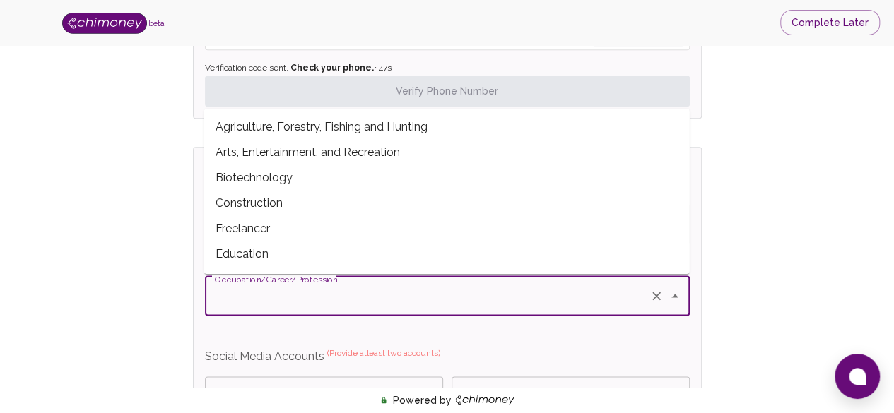
click at [263, 230] on span "Freelancer" at bounding box center [446, 228] width 485 height 25
type input "Freelancer"
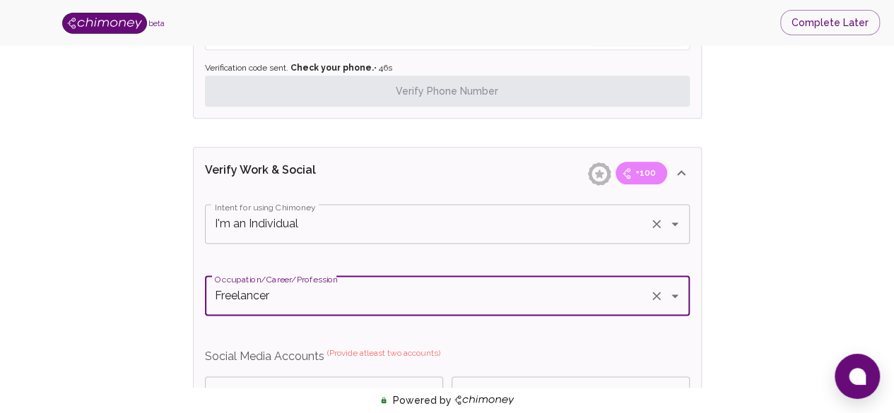
scroll to position [950, 0]
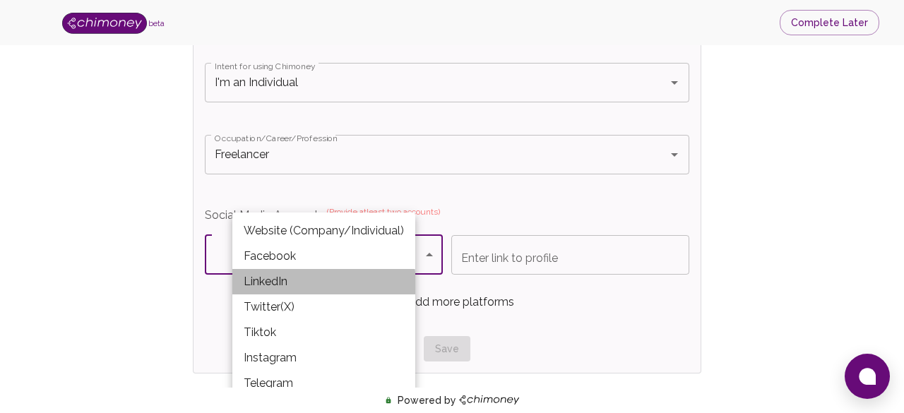
click at [269, 287] on li "LinkedIn" at bounding box center [323, 281] width 183 height 25
type input "LinkedIn"
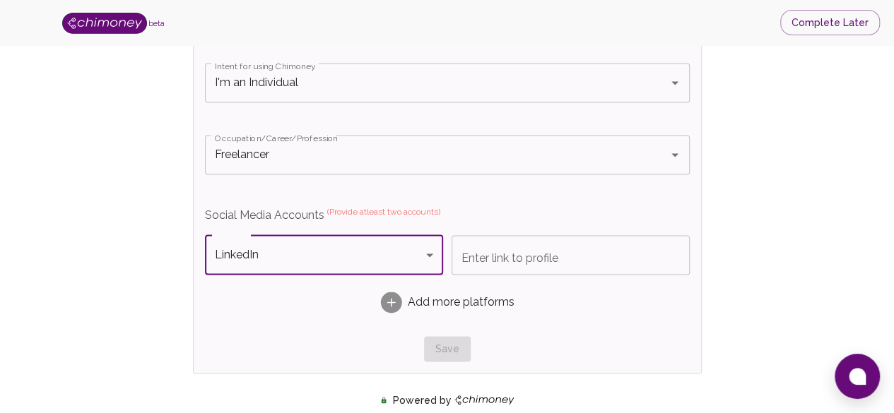
click at [471, 254] on input "Enter link to profile" at bounding box center [571, 255] width 238 height 40
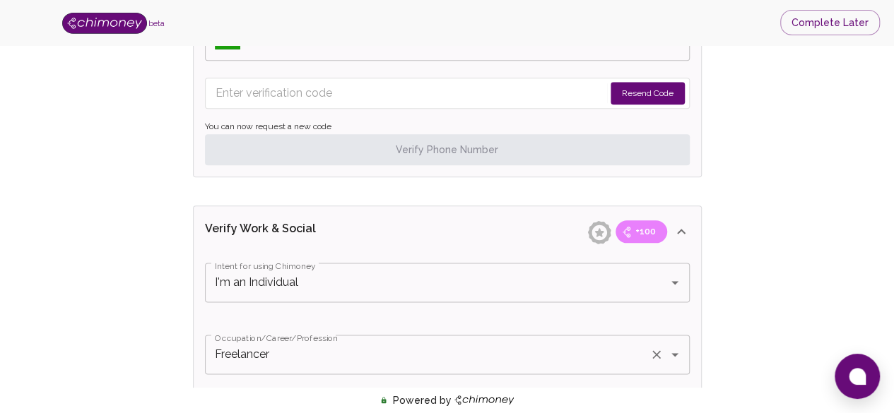
scroll to position [728, 0]
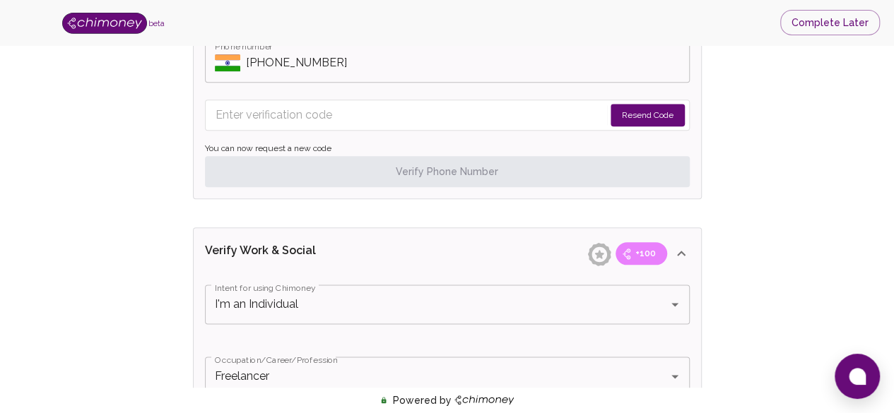
click at [621, 115] on button "Resend Code" at bounding box center [648, 115] width 74 height 23
